Goal: Task Accomplishment & Management: Use online tool/utility

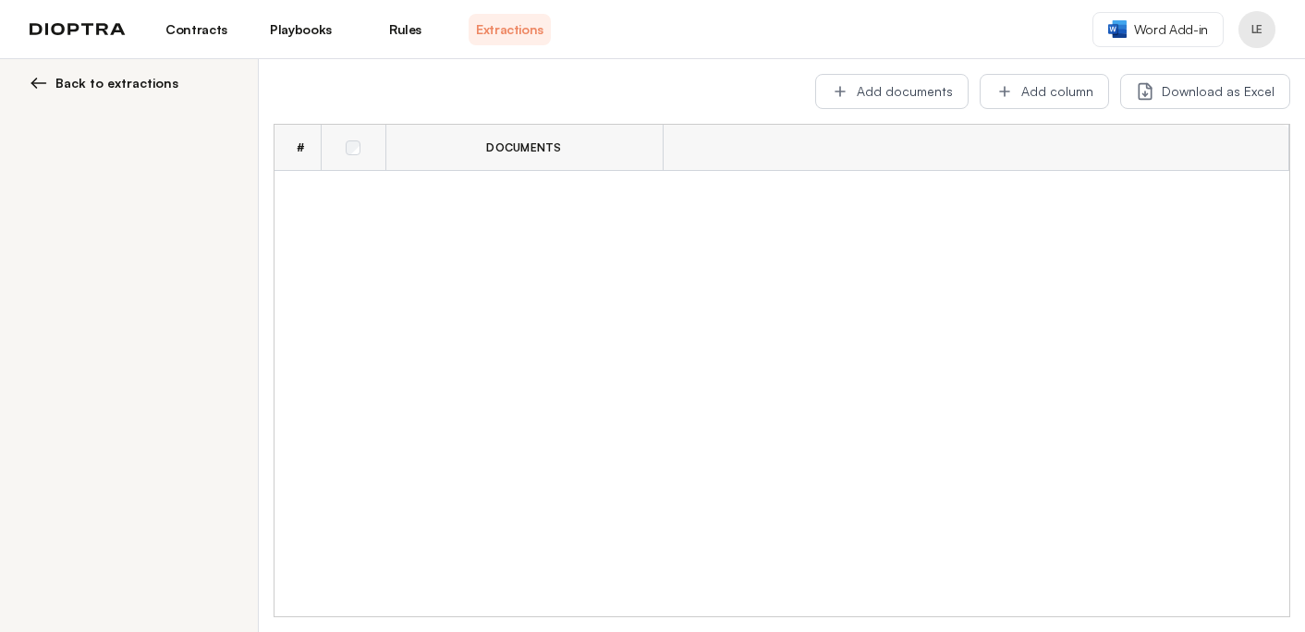
click at [302, 34] on link "Playbooks" at bounding box center [301, 29] width 82 height 31
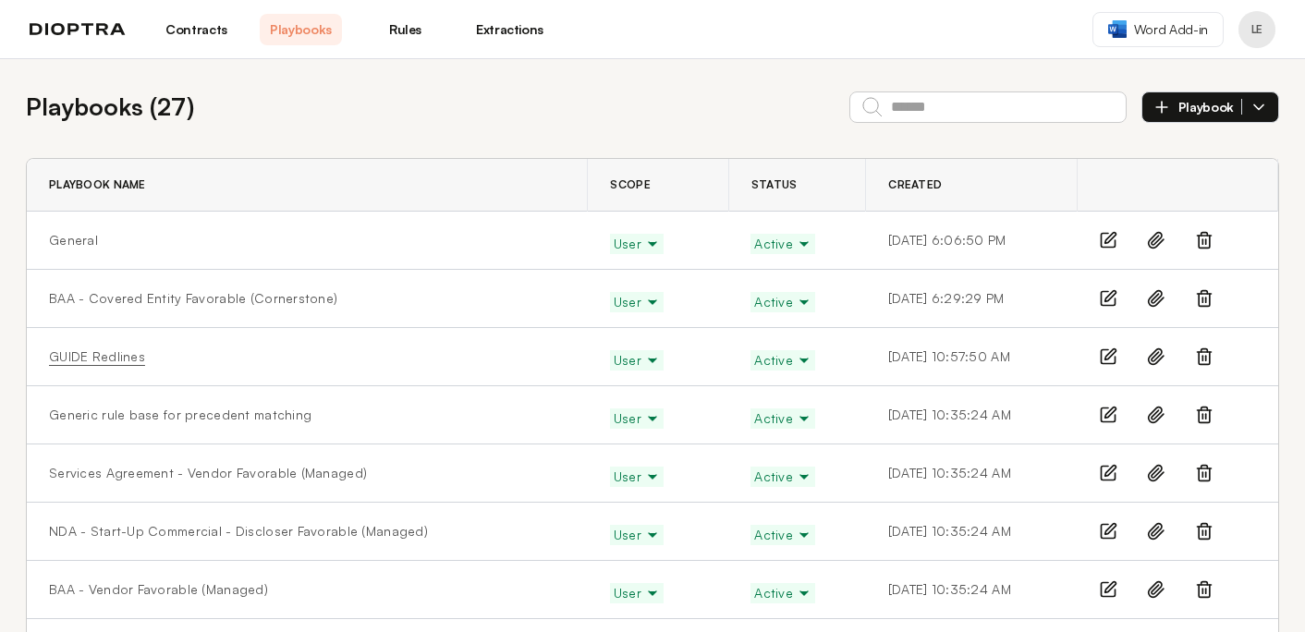
click at [98, 354] on link "GUIDE Redlines" at bounding box center [97, 356] width 96 height 18
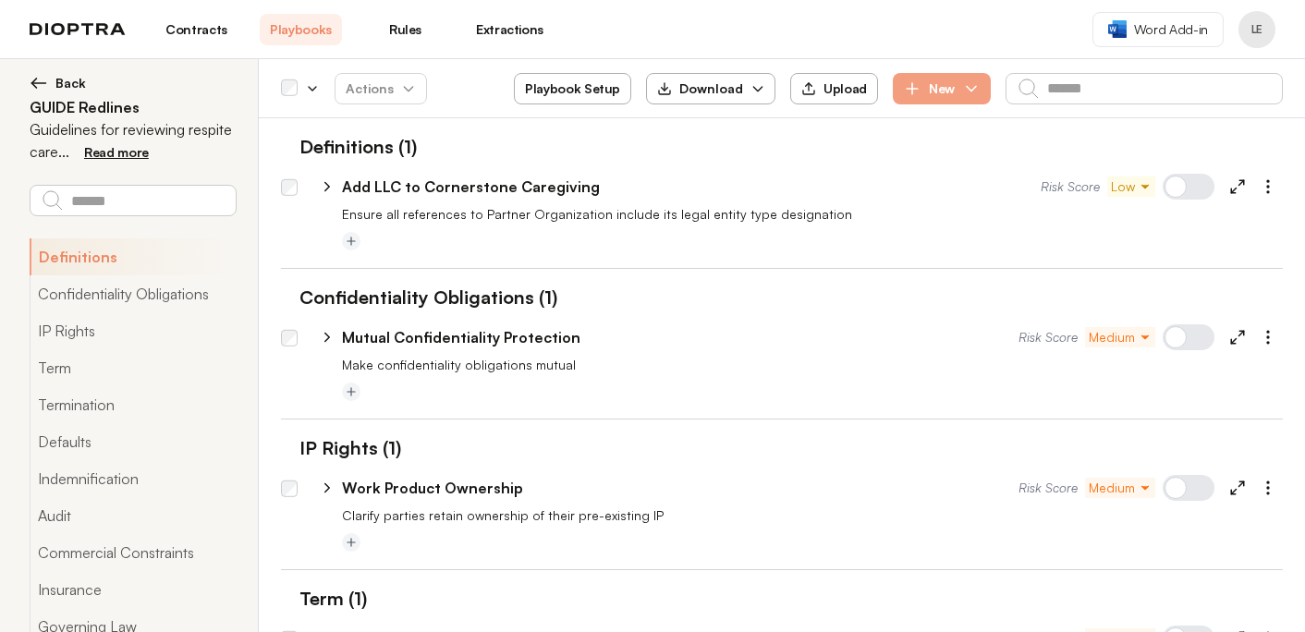
click at [51, 85] on button "Back" at bounding box center [133, 83] width 206 height 18
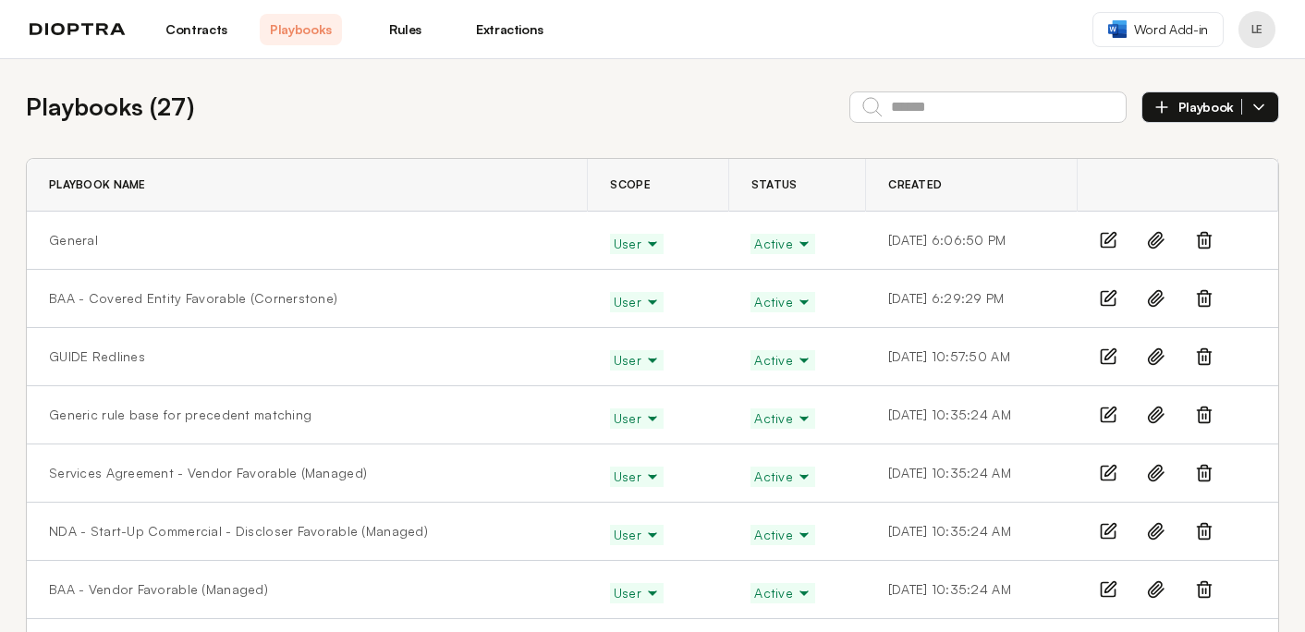
click at [1203, 415] on icon at bounding box center [1204, 415] width 18 height 18
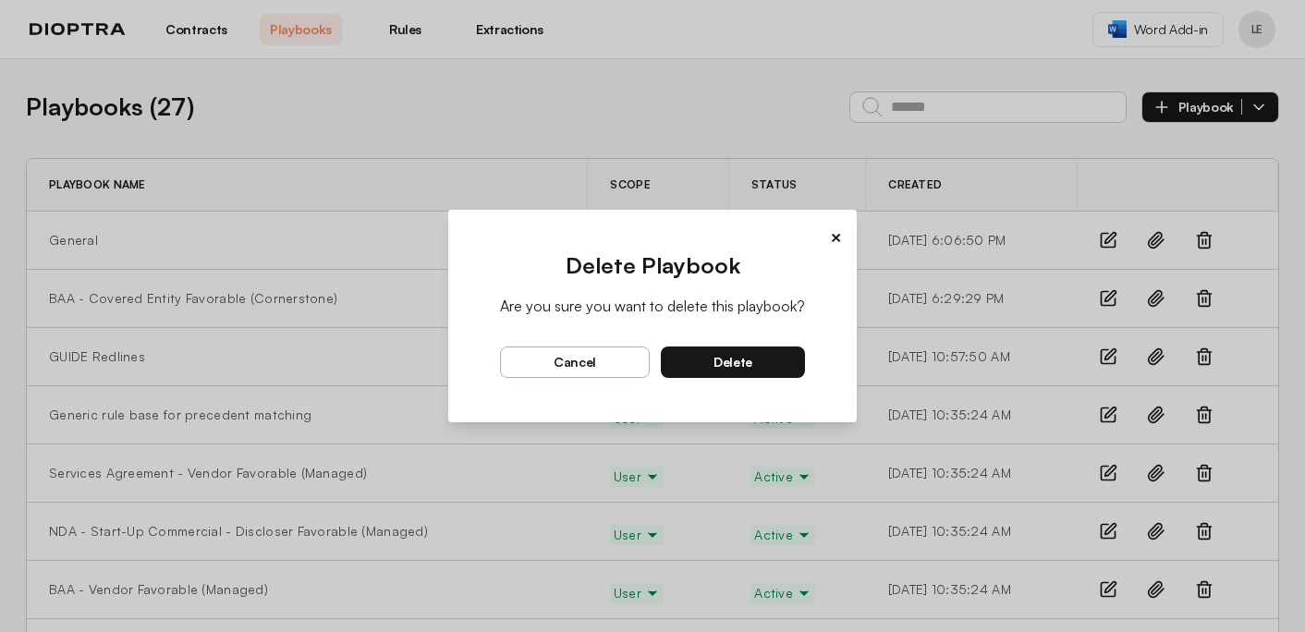
click at [712, 366] on button "delete" at bounding box center [733, 362] width 144 height 31
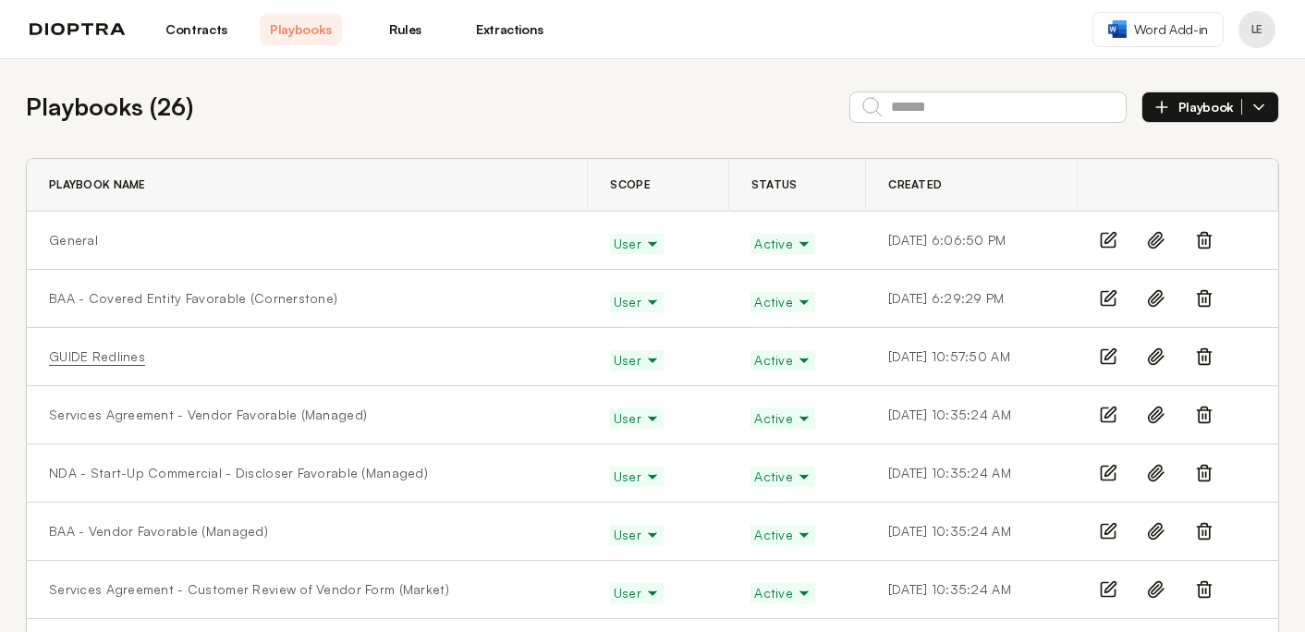
click at [104, 354] on link "GUIDE Redlines" at bounding box center [97, 356] width 96 height 18
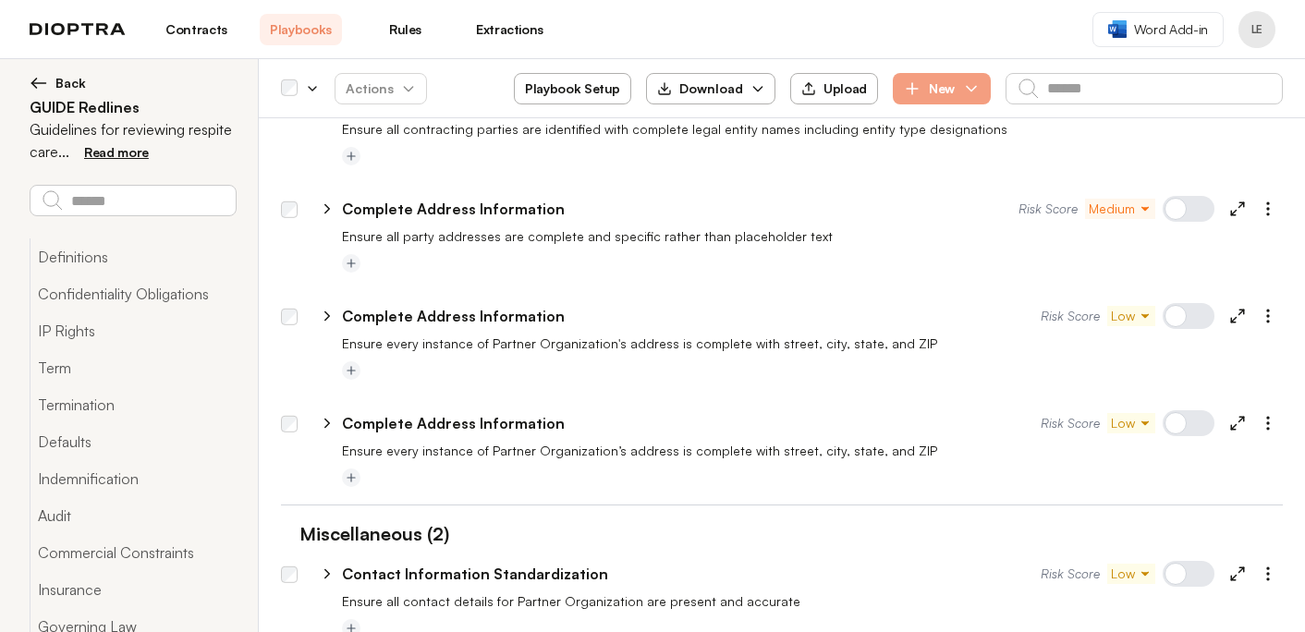
scroll to position [1850, 0]
click at [327, 207] on icon at bounding box center [327, 208] width 5 height 8
select select "*****"
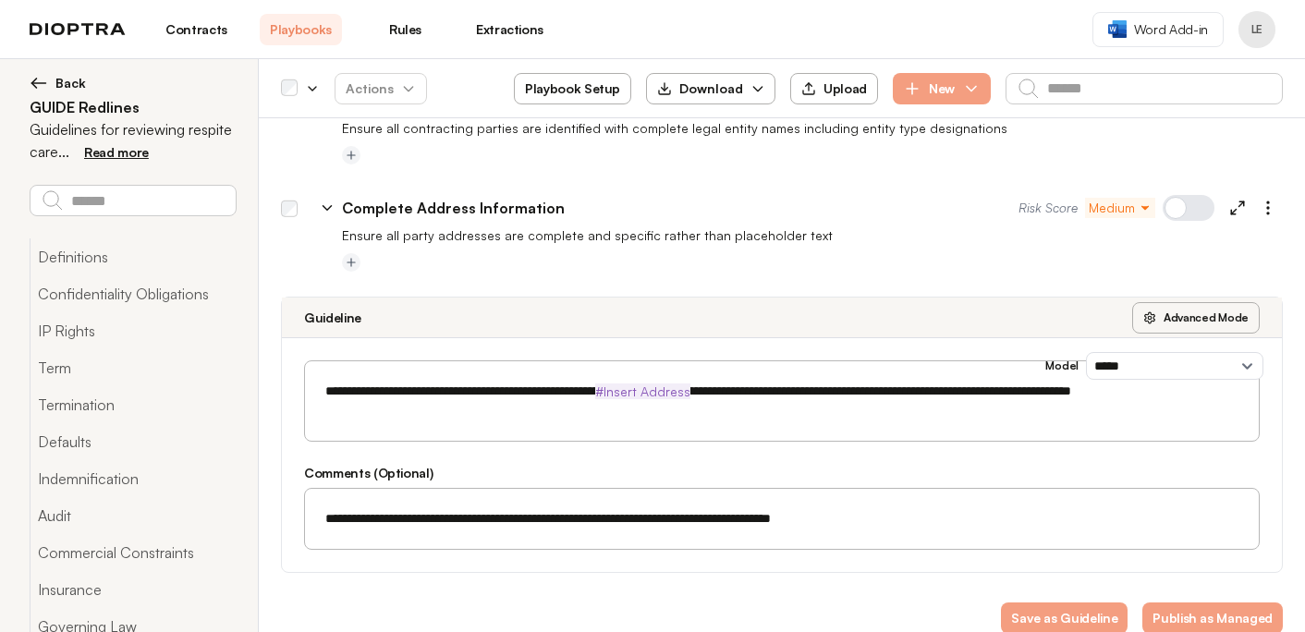
click at [327, 207] on icon at bounding box center [327, 208] width 17 height 17
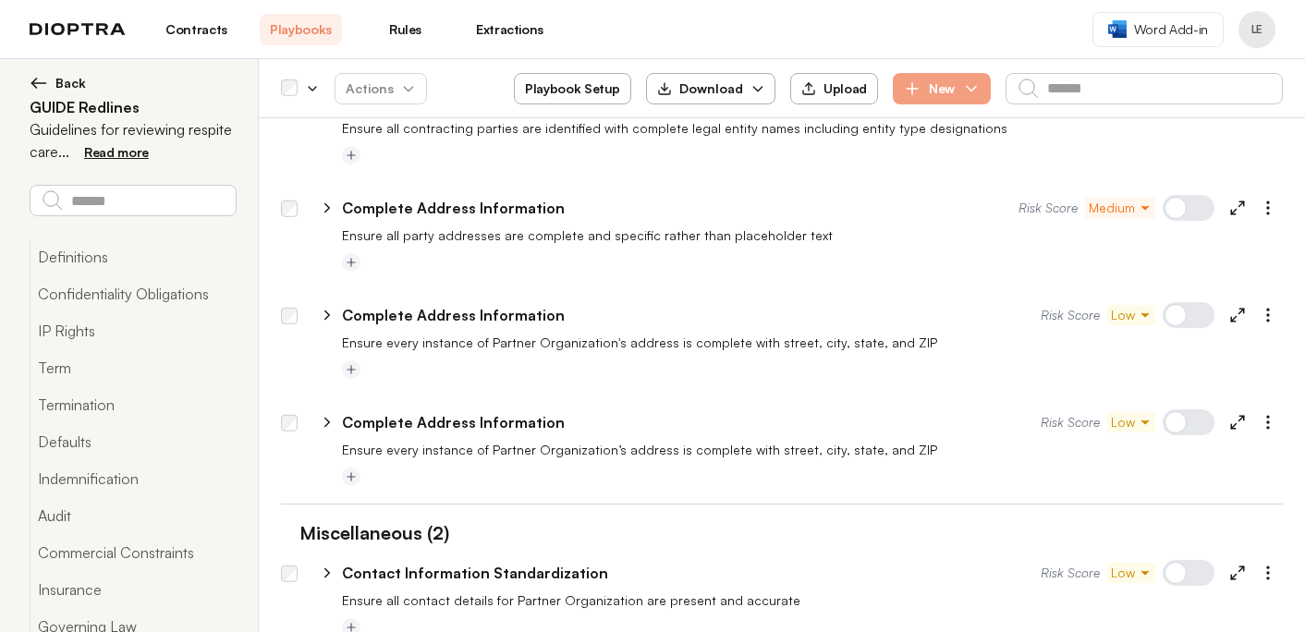
click at [331, 317] on icon at bounding box center [327, 315] width 17 height 17
select select "*****"
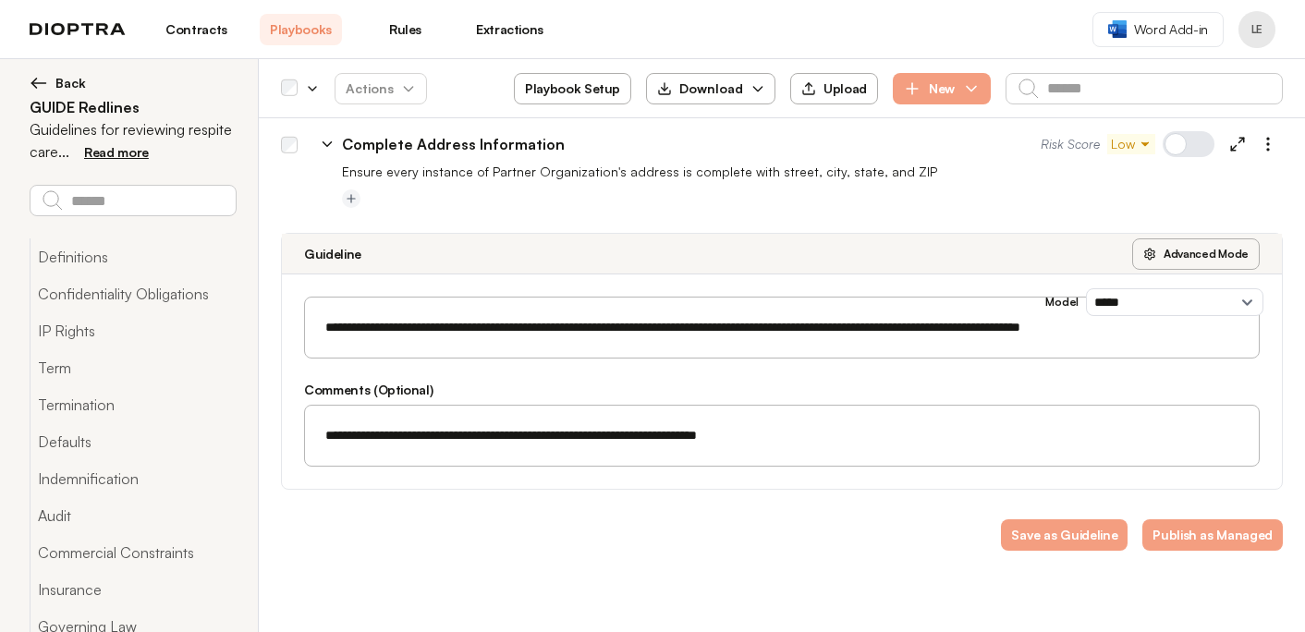
scroll to position [1906, 0]
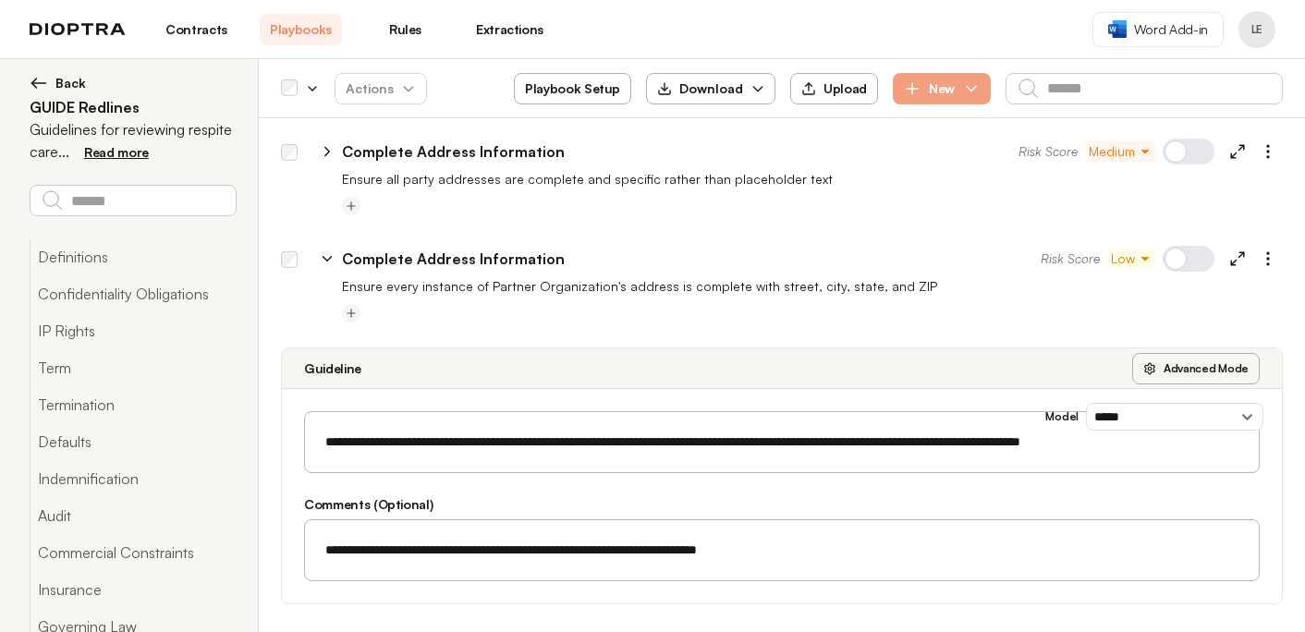
click at [321, 261] on icon at bounding box center [327, 258] width 17 height 17
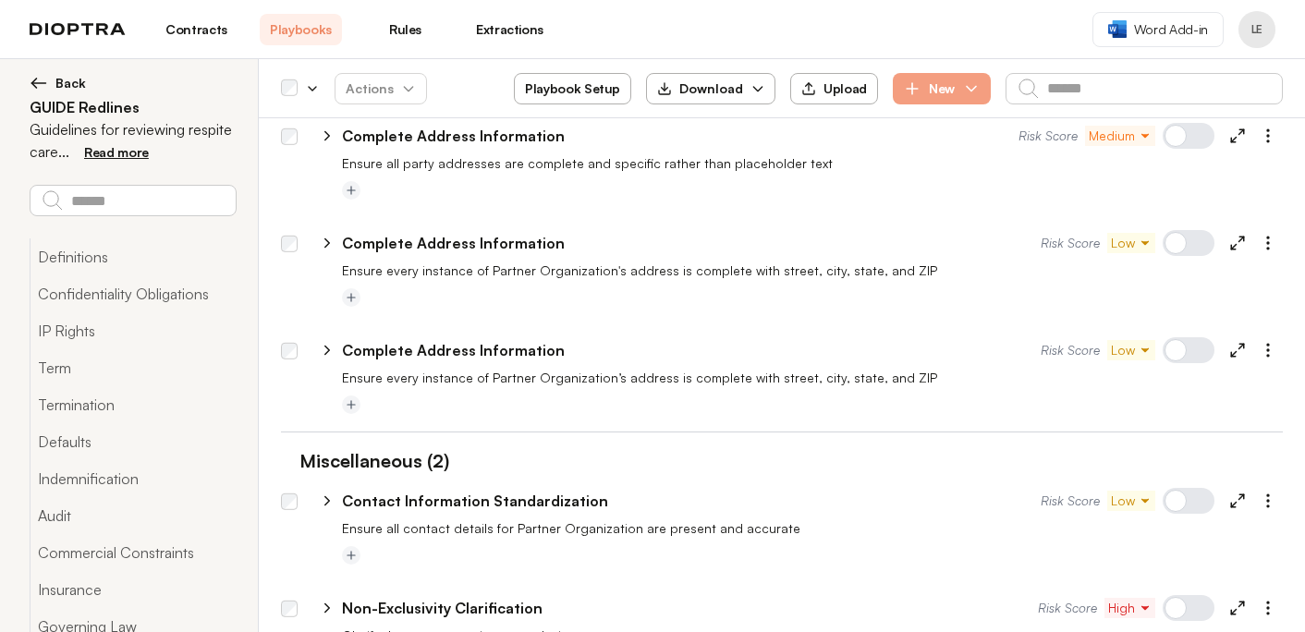
scroll to position [1926, 0]
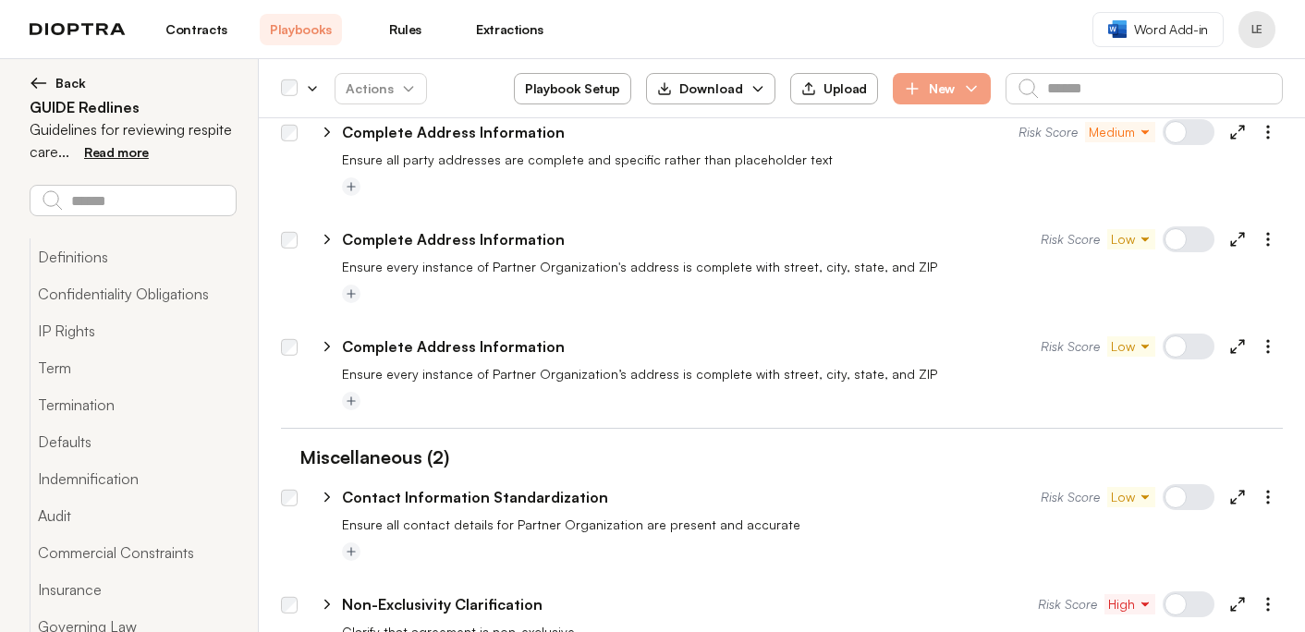
click at [333, 344] on icon at bounding box center [327, 346] width 17 height 17
select select "*****"
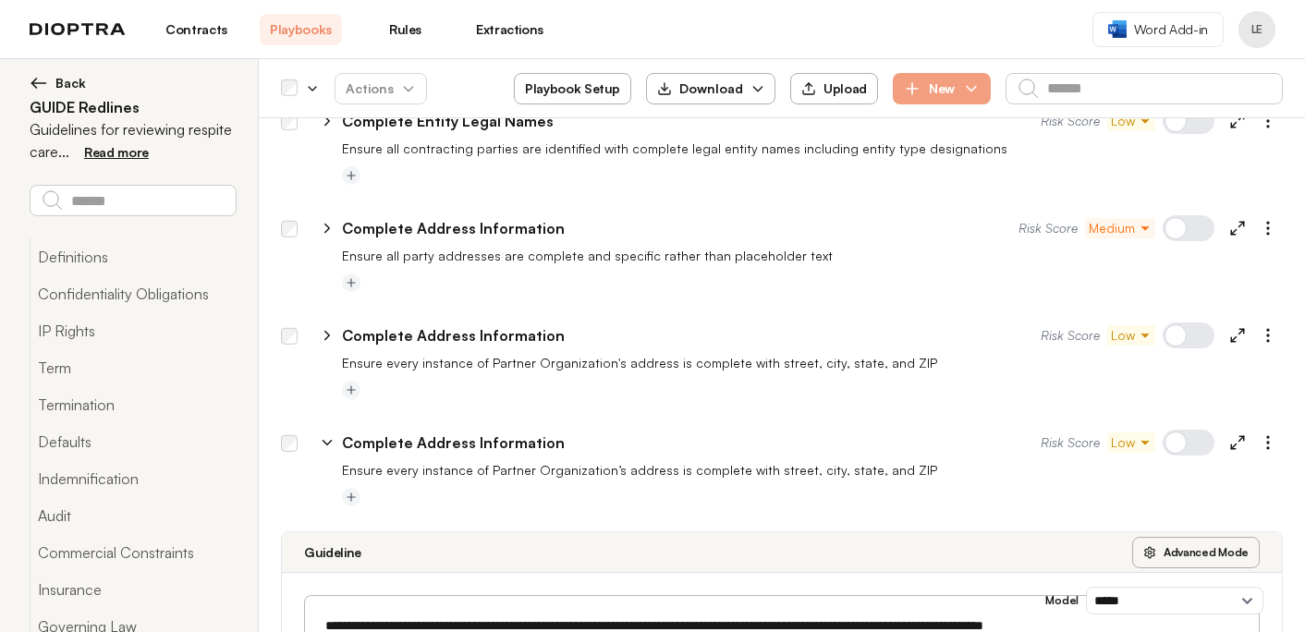
scroll to position [1820, 0]
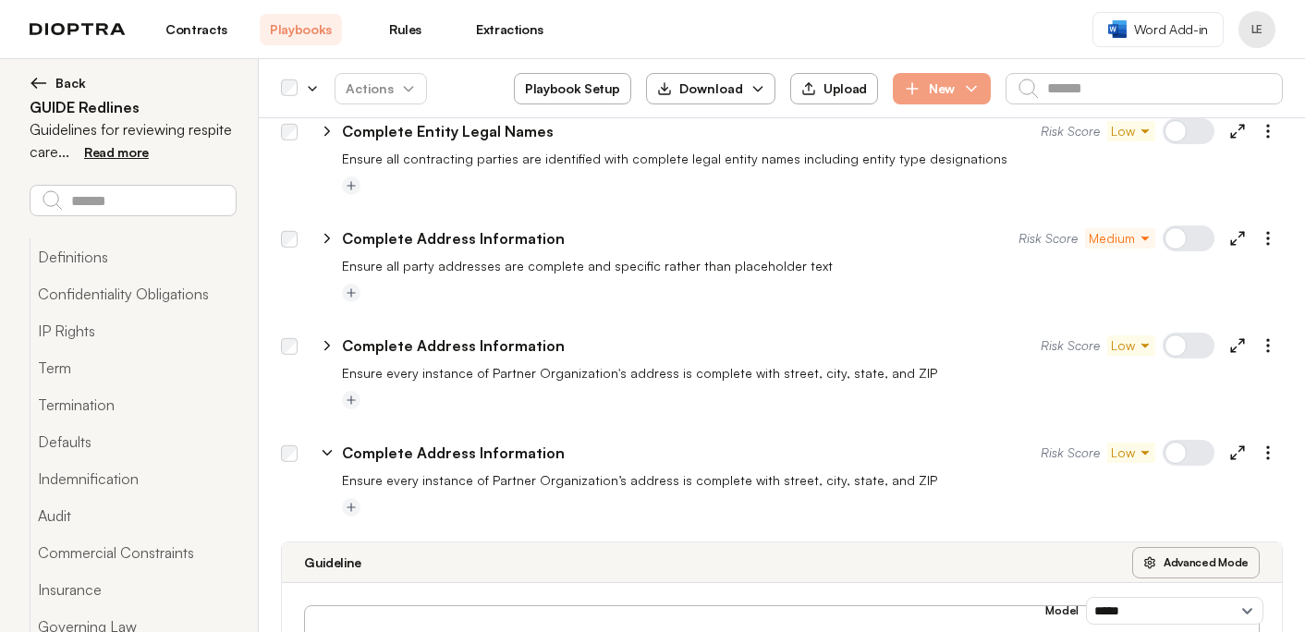
click at [326, 451] on icon at bounding box center [327, 452] width 17 height 17
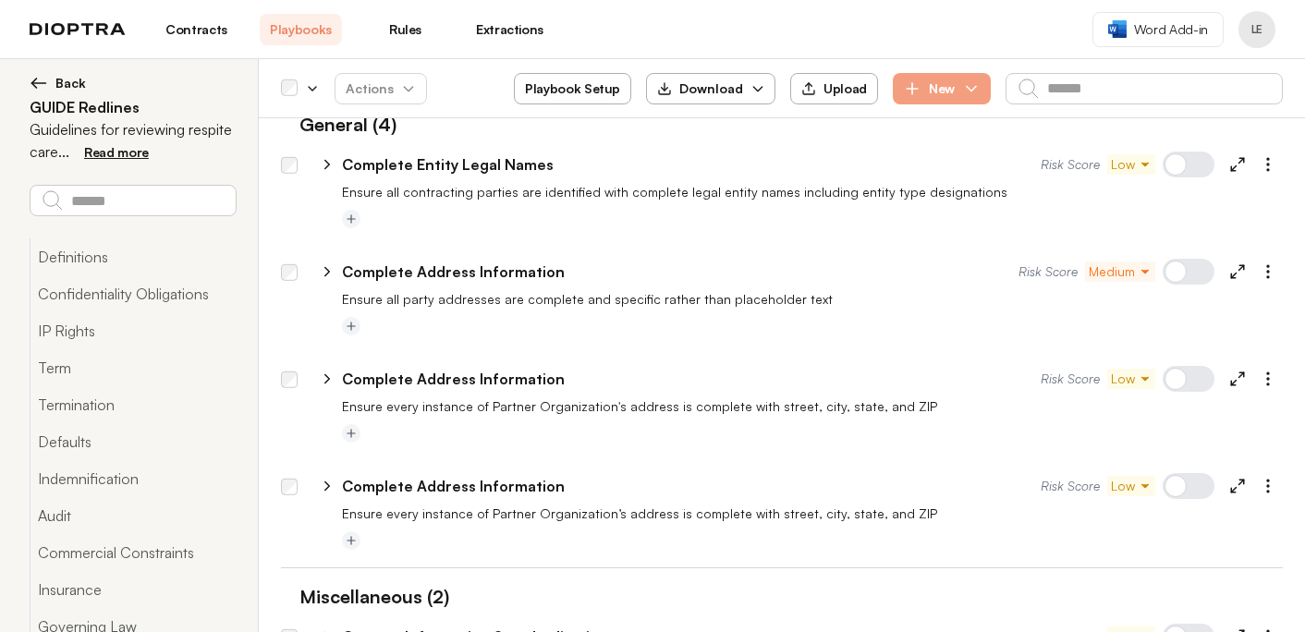
scroll to position [1740, 0]
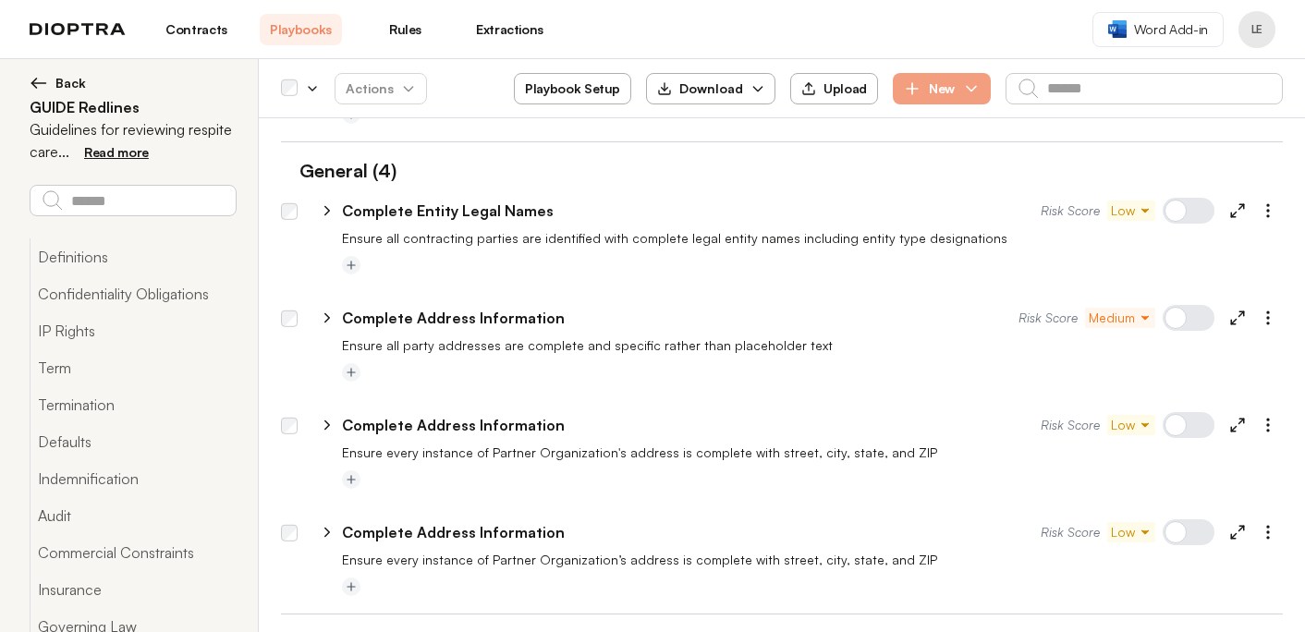
click at [329, 210] on icon at bounding box center [327, 211] width 5 height 8
select select "*****"
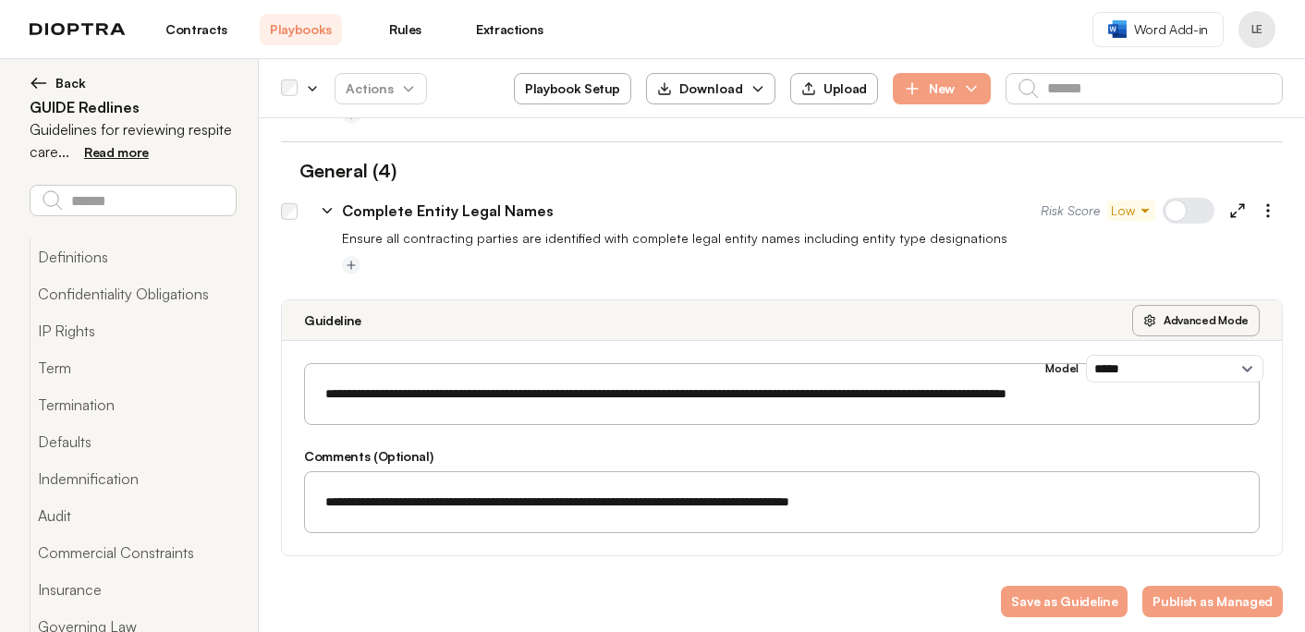
click at [329, 210] on icon at bounding box center [327, 211] width 8 height 5
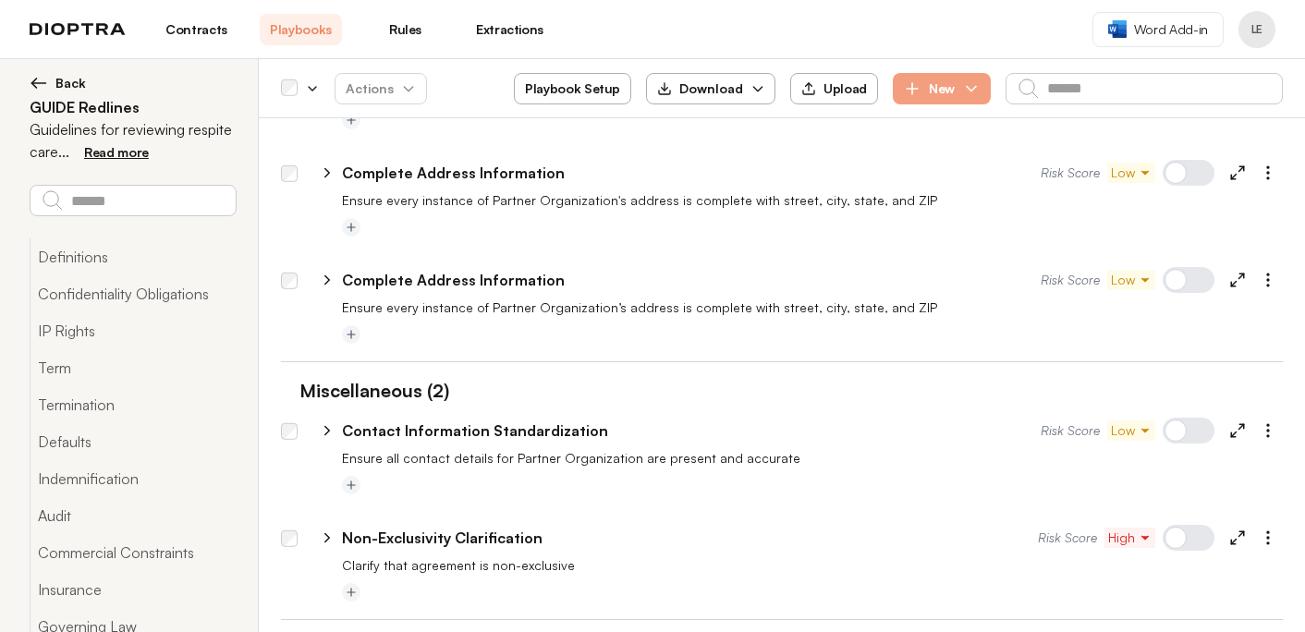
scroll to position [2010, 0]
